Goal: Use online tool/utility: Utilize a website feature to perform a specific function

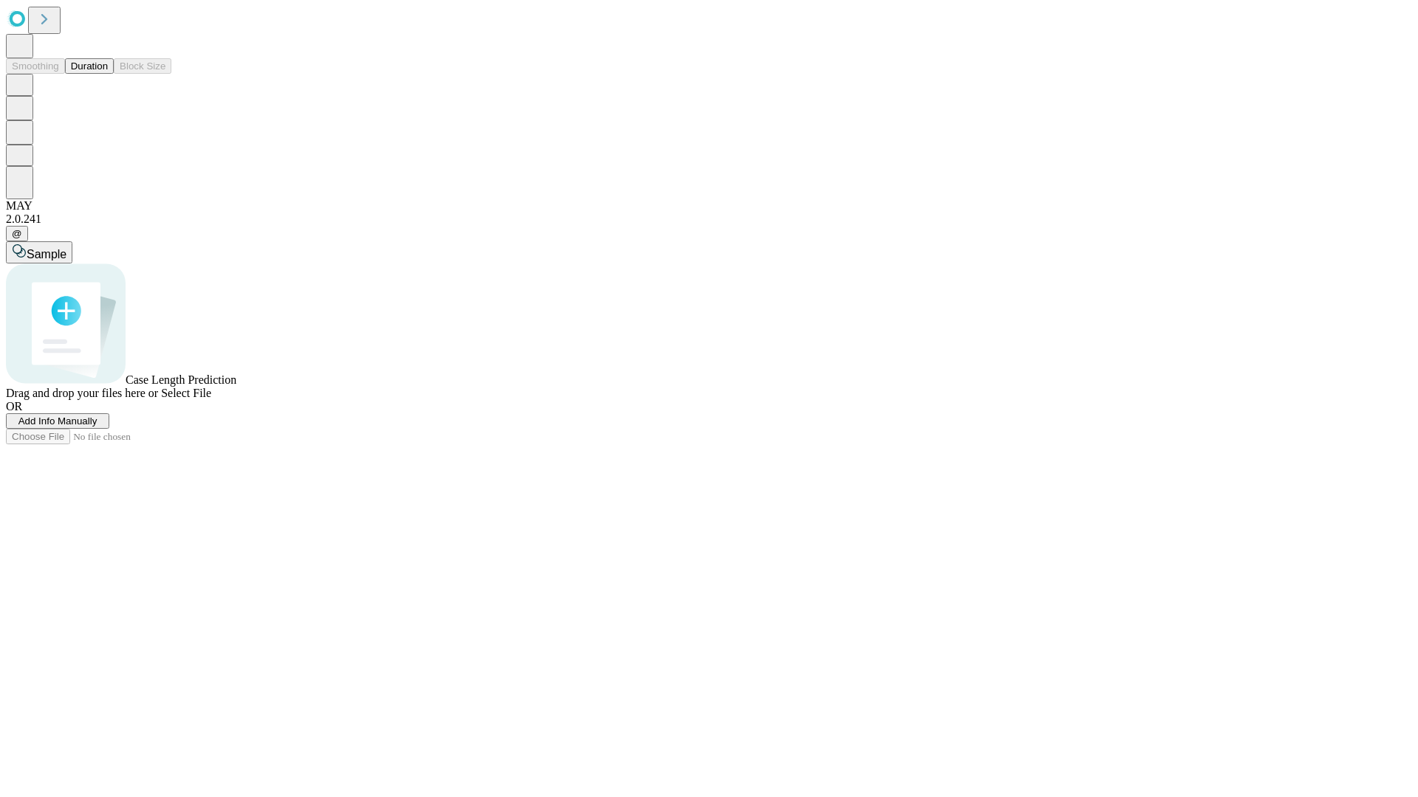
click at [108, 74] on button "Duration" at bounding box center [89, 66] width 49 height 16
click at [211, 399] on span "Select File" at bounding box center [186, 393] width 50 height 13
